Goal: Transaction & Acquisition: Purchase product/service

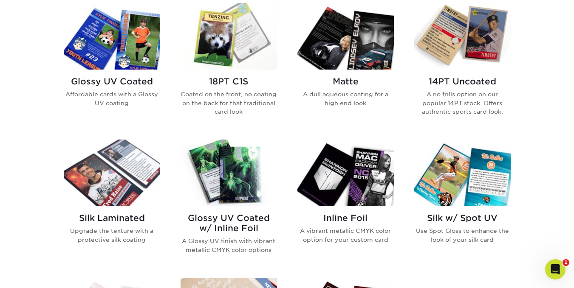
scroll to position [427, 0]
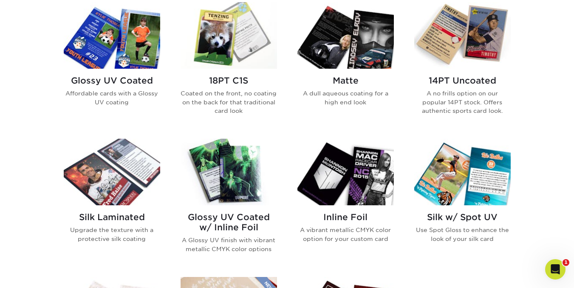
click at [143, 61] on img at bounding box center [112, 35] width 96 height 67
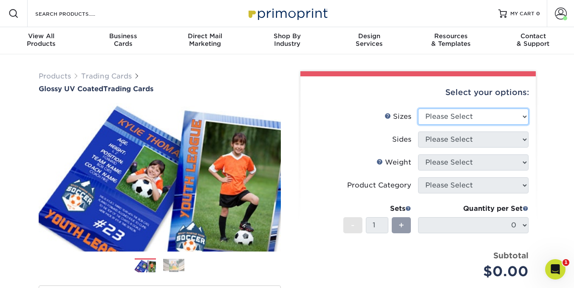
click at [515, 118] on select "Please Select 2.5" x 3.5"" at bounding box center [473, 117] width 110 height 16
select select "2.50x3.50"
click at [418, 109] on select "Please Select 2.5" x 3.5"" at bounding box center [473, 117] width 110 height 16
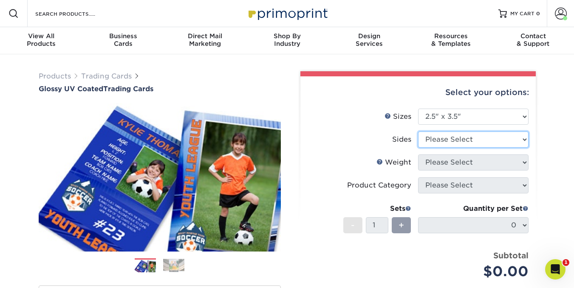
click at [514, 143] on select "Please Select Print Both Sides Print Front Only" at bounding box center [473, 140] width 110 height 16
select select "13abbda7-1d64-4f25-8bb2-c179b224825d"
click at [418, 132] on select "Please Select Print Both Sides Print Front Only" at bounding box center [473, 140] width 110 height 16
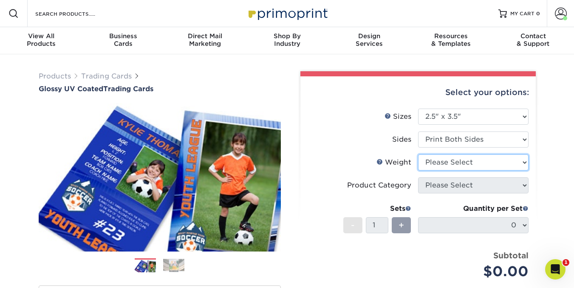
click at [501, 164] on select "Please Select 16PT 14PT 18PT C1S" at bounding box center [473, 163] width 110 height 16
select select "16PT"
click at [418, 155] on select "Please Select 16PT 14PT 18PT C1S" at bounding box center [473, 163] width 110 height 16
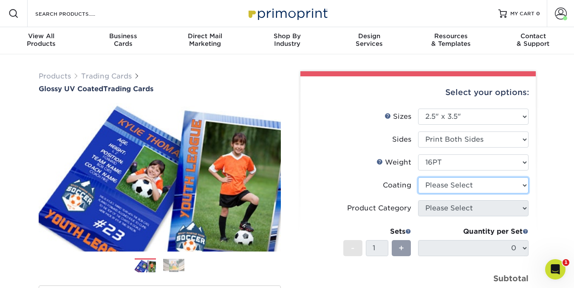
click at [509, 188] on select at bounding box center [473, 186] width 110 height 16
select select "ae367451-b2b8-45df-a344-0f05b6a12993"
click at [418, 178] on select at bounding box center [473, 186] width 110 height 16
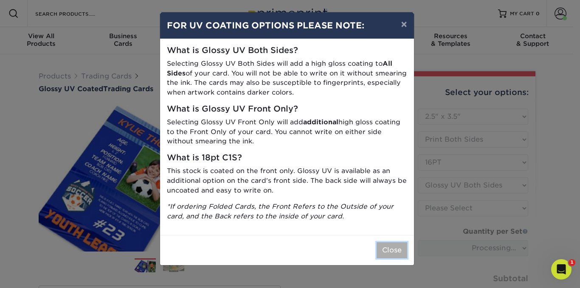
click at [397, 251] on button "Close" at bounding box center [392, 251] width 31 height 16
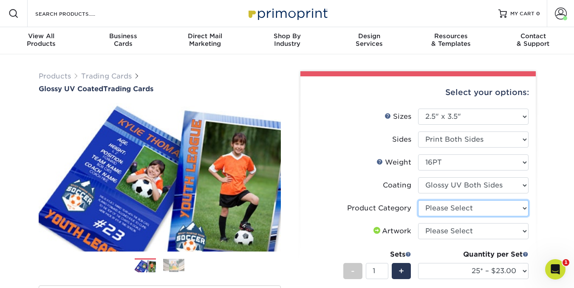
click at [513, 206] on select "Please Select Trading Cards" at bounding box center [473, 209] width 110 height 16
select select "c2f9bce9-36c2-409d-b101-c29d9d031e18"
click at [418, 201] on select "Please Select Trading Cards" at bounding box center [473, 209] width 110 height 16
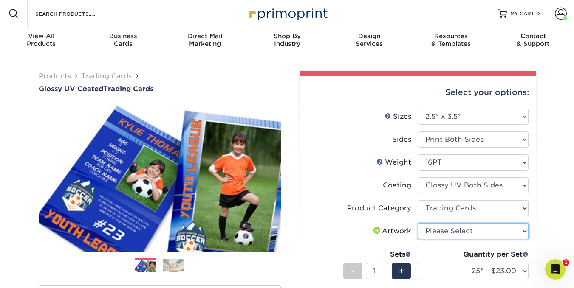
click at [508, 230] on select "Please Select I will upload files I need a design - $100" at bounding box center [473, 231] width 110 height 16
select select "upload"
click at [418, 223] on select "Please Select I will upload files I need a design - $100" at bounding box center [473, 231] width 110 height 16
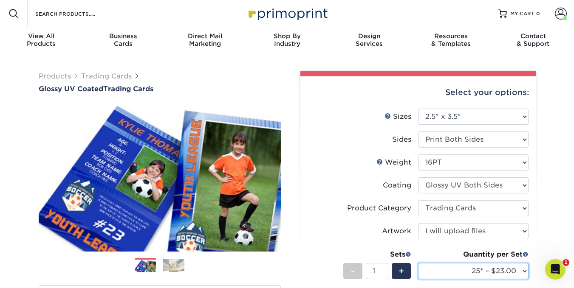
click at [519, 271] on select "25* – $23.00 50* – $27.00 75* – $33.00 100* – $37.00 250* – $47.00 500 – $58.00…" at bounding box center [473, 271] width 110 height 16
select select "500 – $58.00"
click at [418, 263] on select "25* – $23.00 50* – $27.00 75* – $33.00 100* – $37.00 250* – $47.00 500 – $58.00…" at bounding box center [473, 271] width 110 height 16
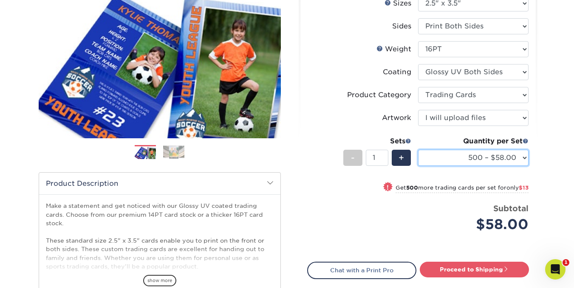
scroll to position [116, 0]
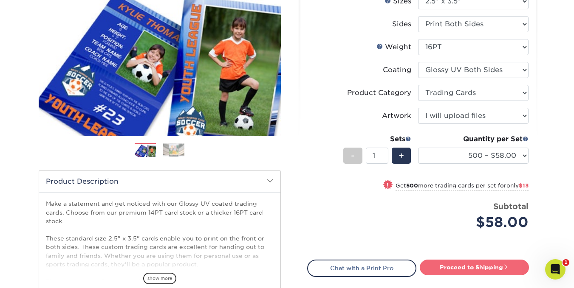
click at [501, 268] on link "Proceed to Shipping" at bounding box center [474, 267] width 109 height 15
type input "Set 1"
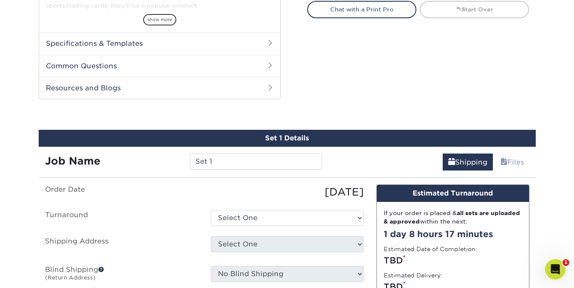
scroll to position [433, 0]
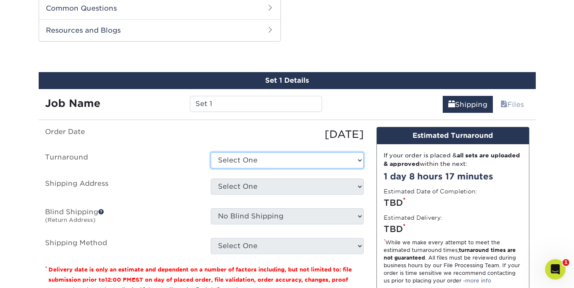
click at [358, 160] on select "Select One 2-4 Business Days 2 Day Next Business Day" at bounding box center [287, 161] width 153 height 16
select select "011ce049-c86c-4d74-aa65-d0af92689019"
click at [211, 153] on select "Select One 2-4 Business Days 2 Day Next Business Day" at bounding box center [287, 161] width 153 height 16
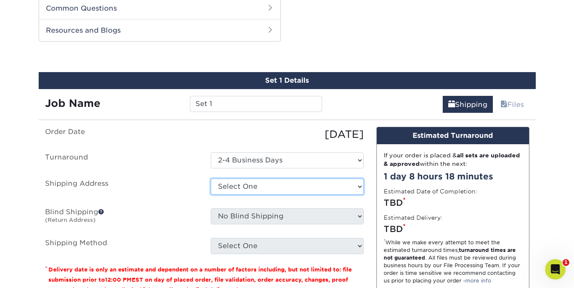
click at [359, 184] on select "Select One Home + Add New Address" at bounding box center [287, 187] width 153 height 16
select select "285583"
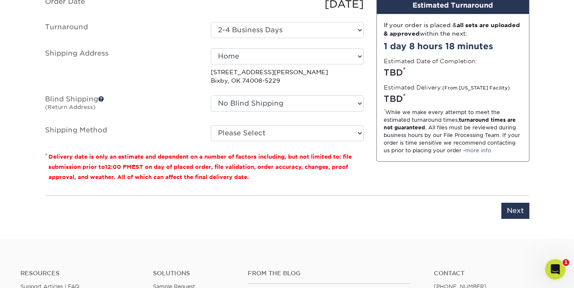
scroll to position [564, 0]
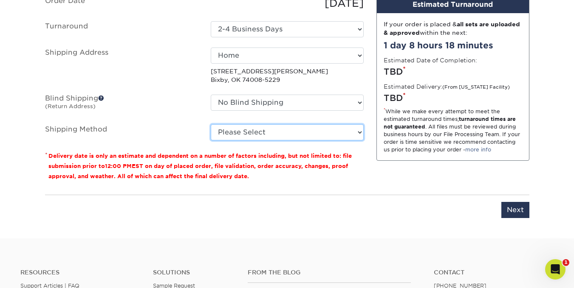
click at [361, 129] on select "Please Select Ground Shipping (+$35.76) 3 Day Shipping Service (+$40.12) 2 Day …" at bounding box center [287, 132] width 153 height 16
select select "03"
click at [211, 124] on select "Please Select Ground Shipping (+$35.76) 3 Day Shipping Service (+$40.12) 2 Day …" at bounding box center [287, 132] width 153 height 16
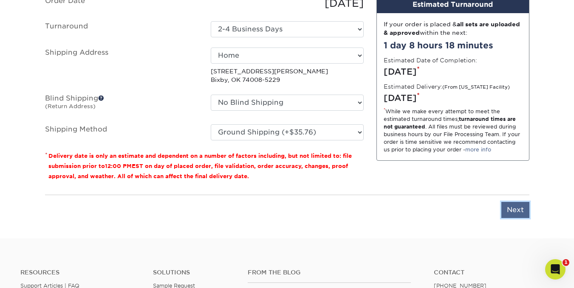
click at [523, 210] on input "Next" at bounding box center [515, 210] width 28 height 16
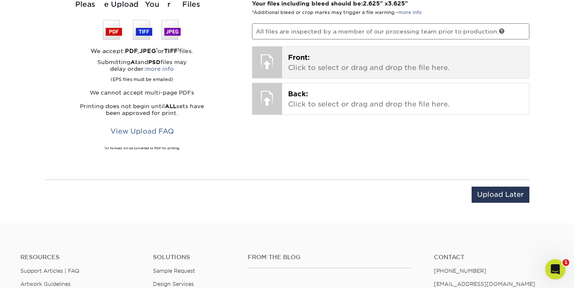
click at [339, 57] on p "Front: Click to select or drag and drop the file here." at bounding box center [405, 63] width 235 height 20
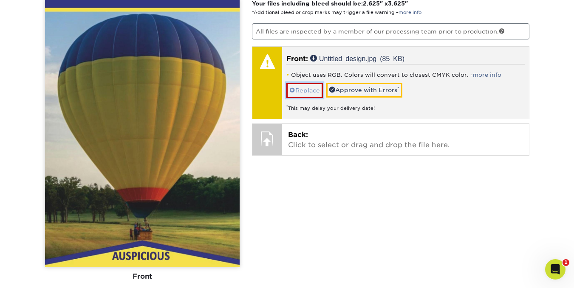
click at [302, 92] on link "Replace" at bounding box center [304, 90] width 37 height 15
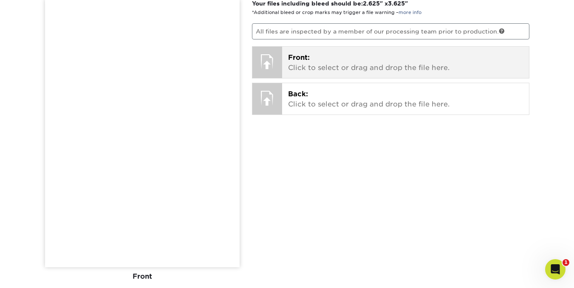
click at [303, 61] on span "Front:" at bounding box center [299, 58] width 22 height 8
